Goal: Feedback & Contribution: Leave review/rating

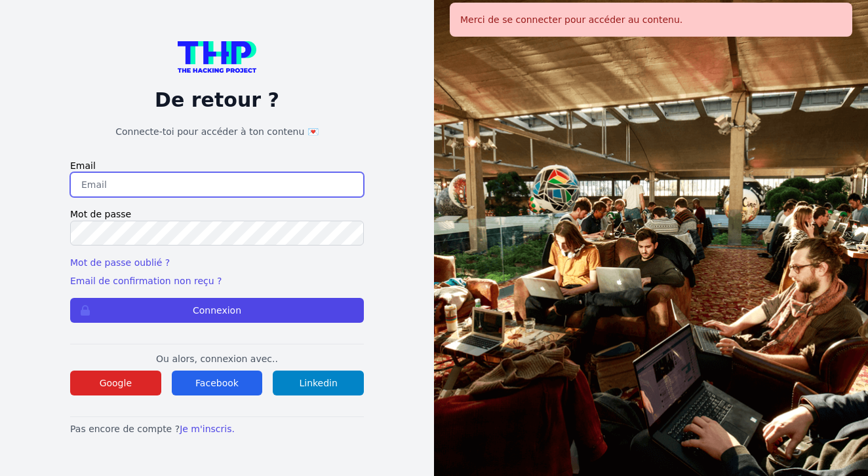
type input "johannadelfieux@gmail.com"
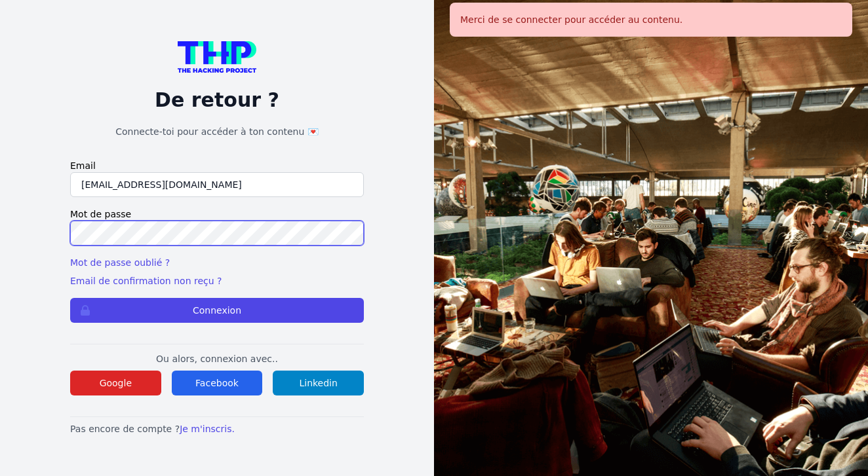
click at [217, 310] on button "Connexion" at bounding box center [217, 310] width 294 height 25
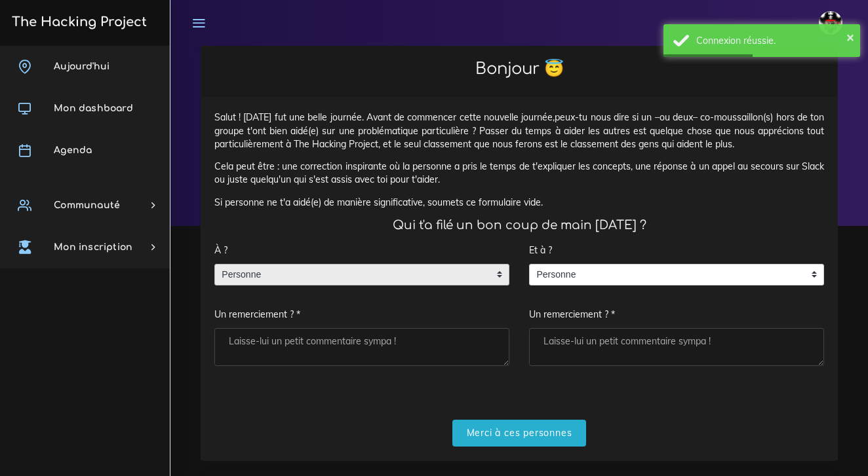
click at [332, 273] on span "Personne" at bounding box center [352, 275] width 274 height 21
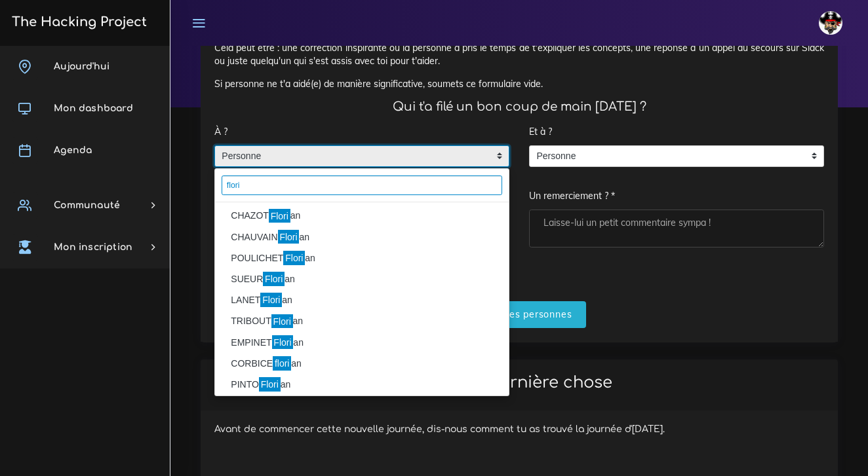
scroll to position [326, 0]
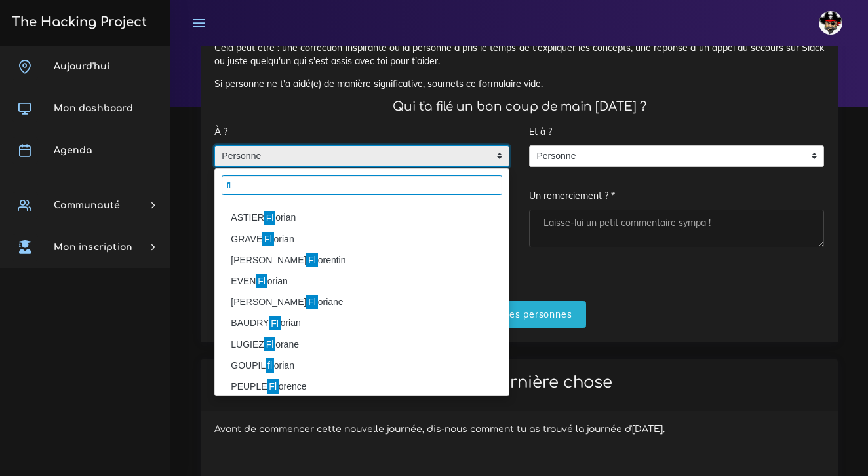
type input "f"
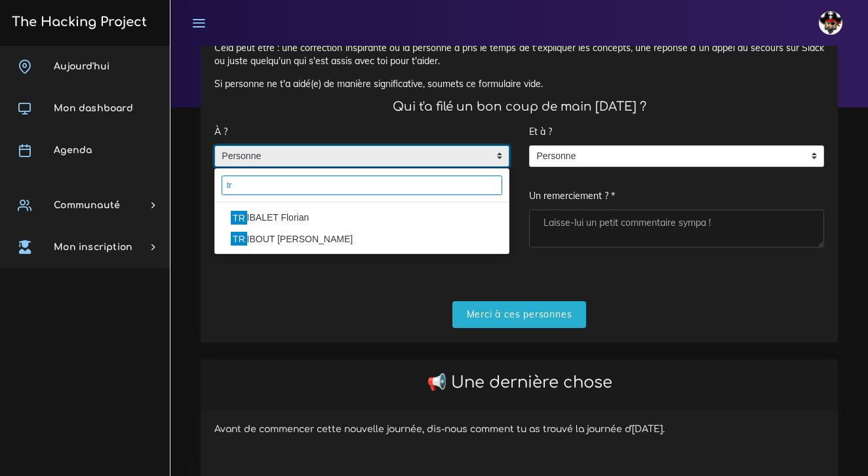
type input "tr"
click at [286, 239] on li "TR IBOUT [PERSON_NAME]" at bounding box center [362, 239] width 294 height 21
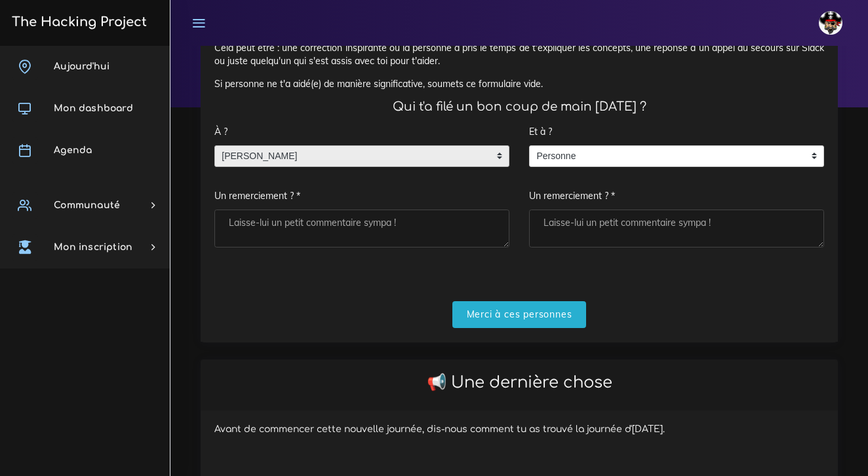
click at [286, 239] on textarea "Un remerciement ? *" at bounding box center [361, 229] width 295 height 38
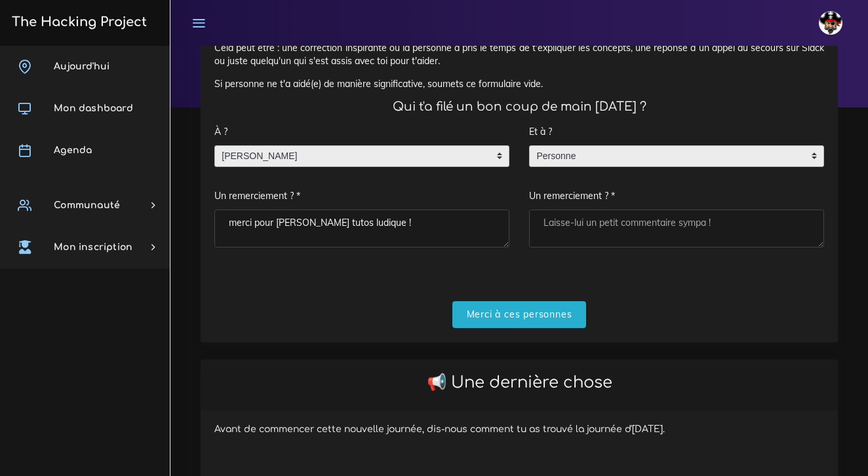
type textarea "merci pour [PERSON_NAME] tutos ludique !"
click at [636, 154] on span "Personne" at bounding box center [666, 156] width 274 height 21
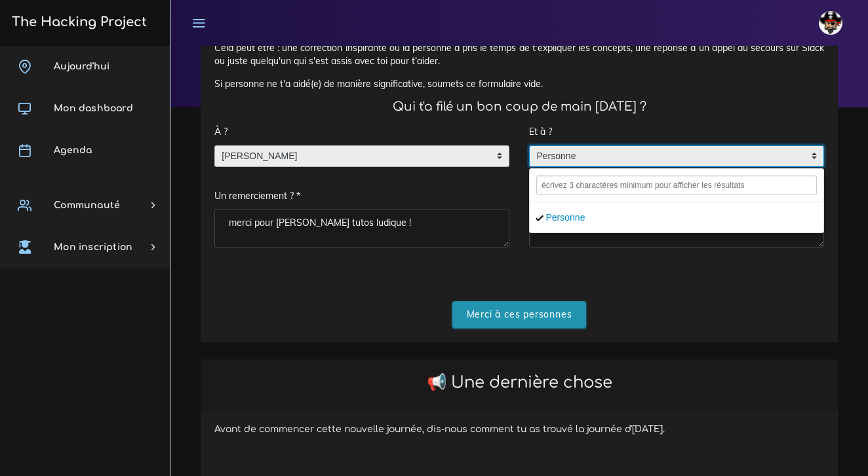
click at [526, 302] on input "Merci à ces personnes" at bounding box center [519, 314] width 134 height 27
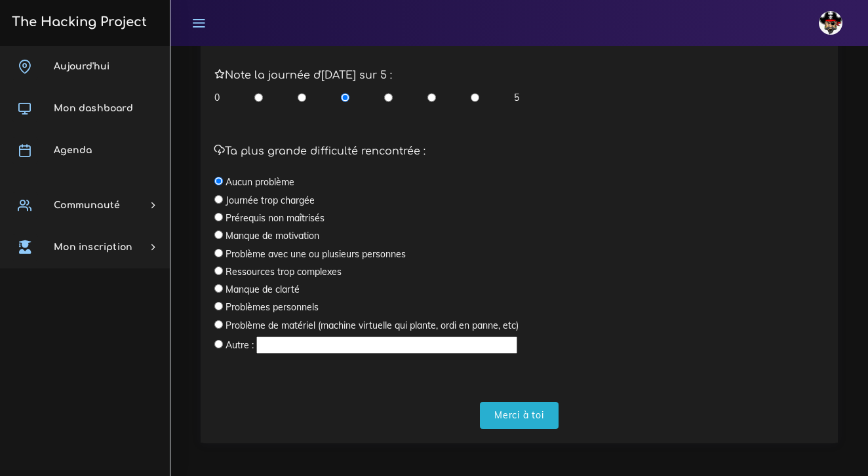
scroll to position [379, 0]
click at [478, 92] on div "0 5" at bounding box center [366, 98] width 305 height 13
click at [475, 92] on input "radio" at bounding box center [474, 98] width 9 height 13
radio input "true"
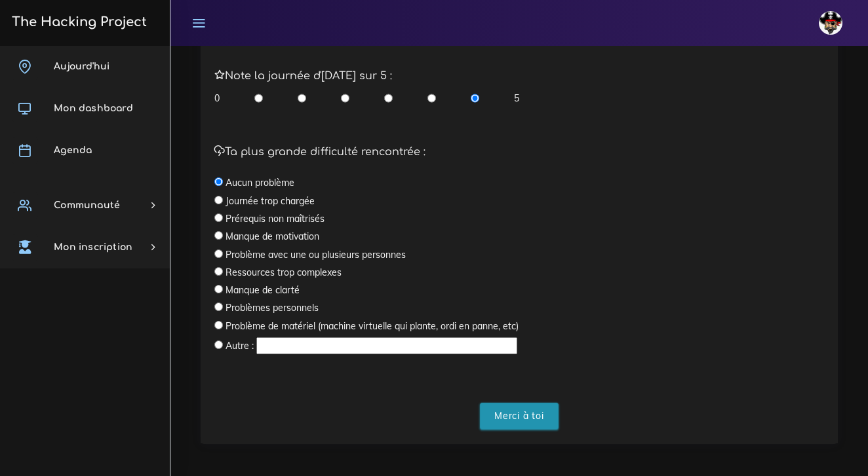
click at [503, 419] on input "Merci à toi" at bounding box center [519, 416] width 79 height 27
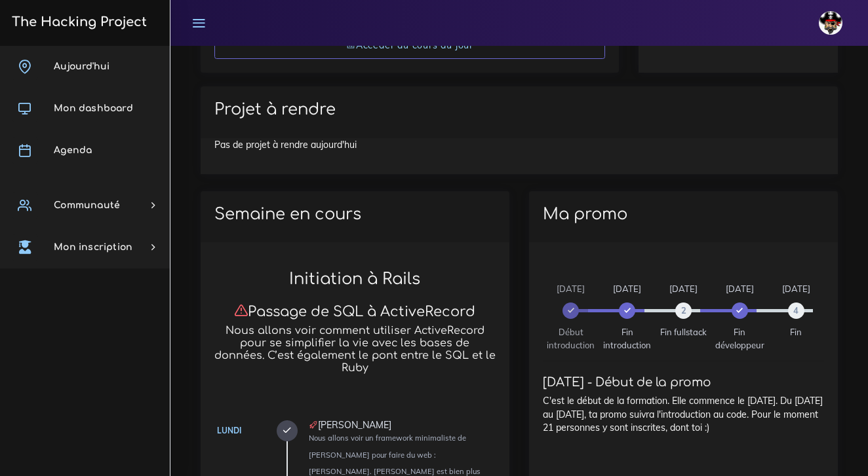
scroll to position [503, 0]
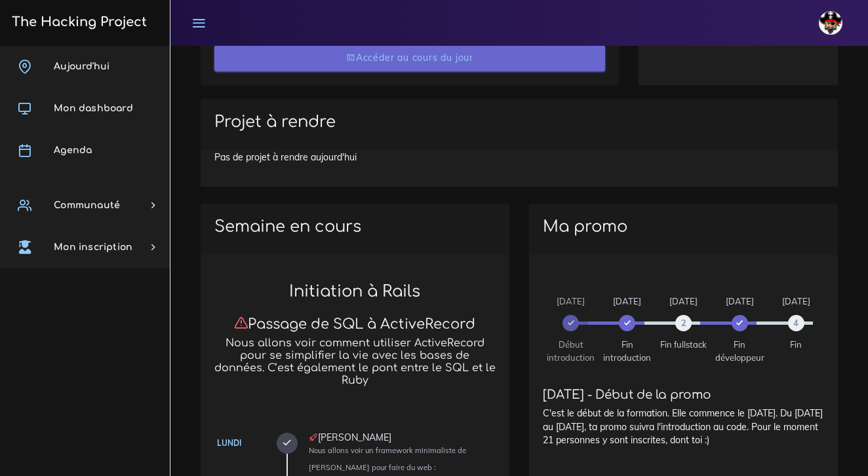
click at [417, 60] on link "Accéder au cours du jour" at bounding box center [409, 58] width 391 height 27
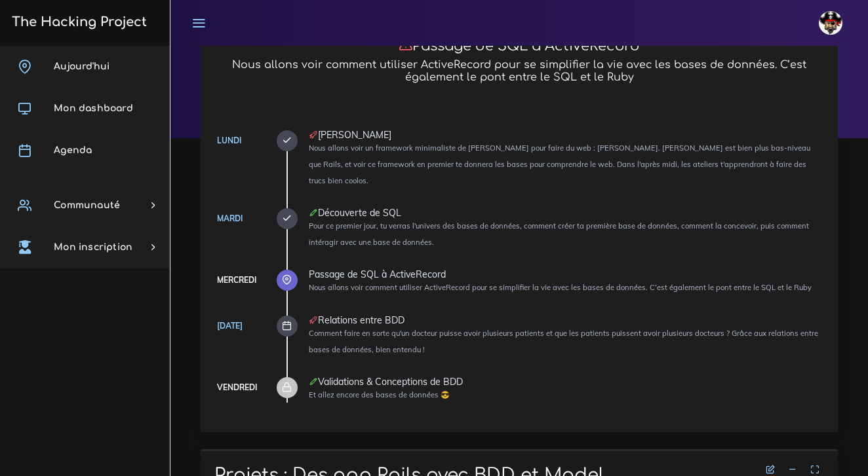
scroll to position [96, 0]
